Goal: Task Accomplishment & Management: Use online tool/utility

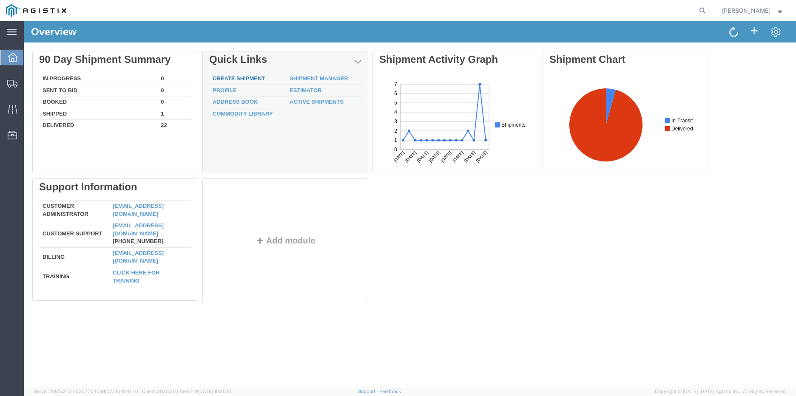
click at [224, 79] on link "Create Shipment" at bounding box center [239, 78] width 52 height 6
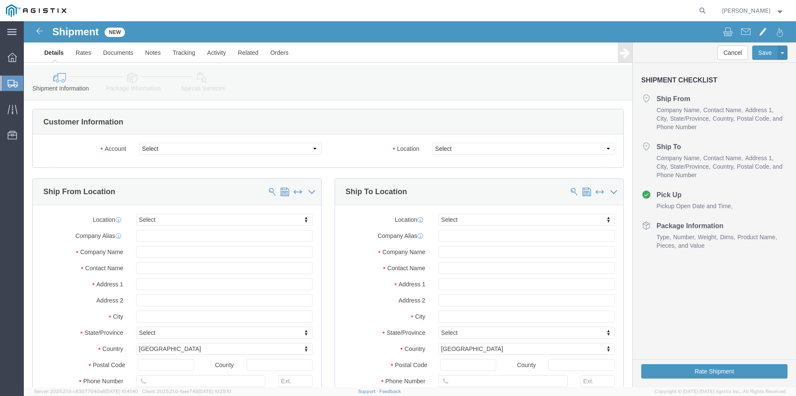
select select
click select "Select PG&E S&S Supplies & Solutions"
select select "9596"
click select "Select PG&E S&S Supplies & Solutions"
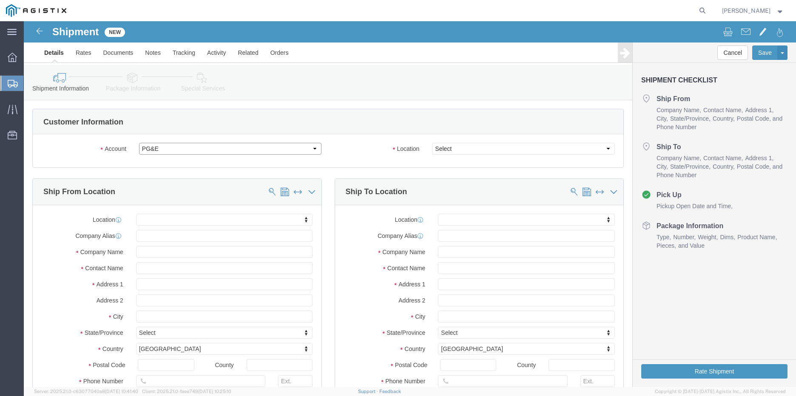
select select "PURCHORD"
select select
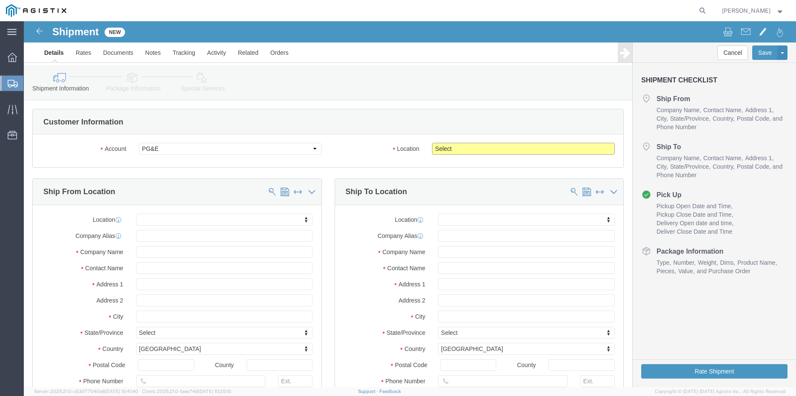
click select "Select All Others [GEOGRAPHIC_DATA] [GEOGRAPHIC_DATA] [GEOGRAPHIC_DATA] [GEOGRA…"
